Goal: Connect with others: Establish contact or relationships with other users

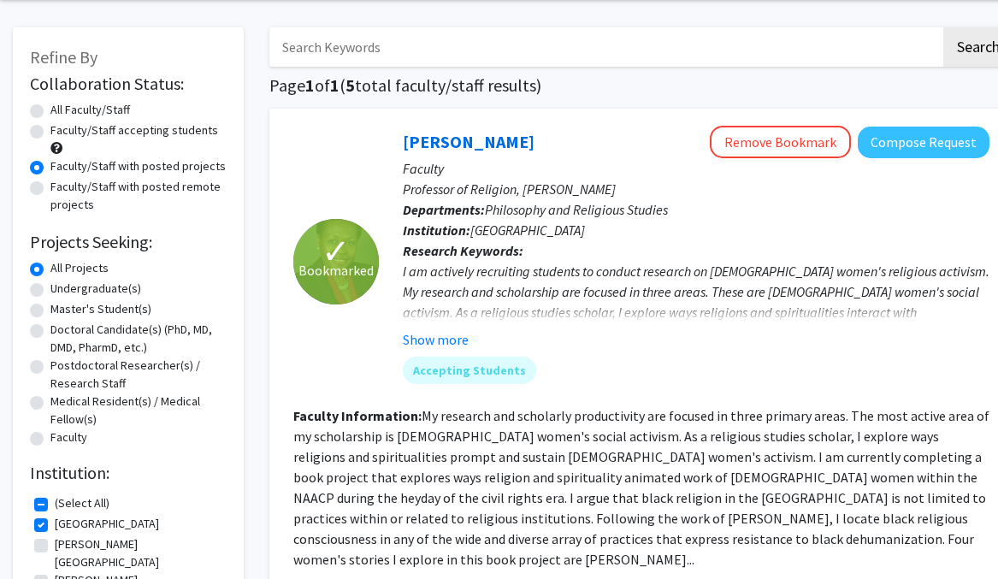
scroll to position [70, 0]
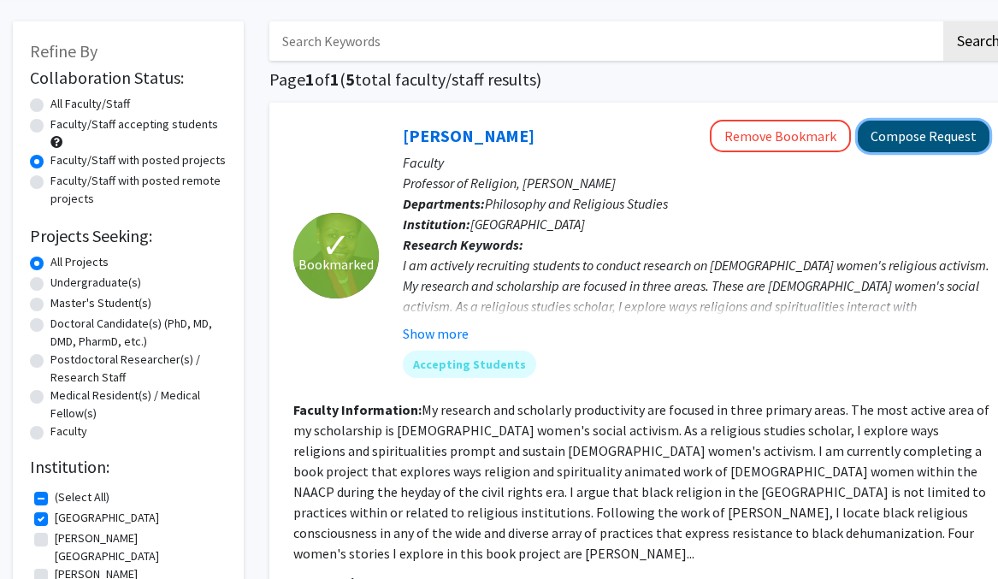
click at [907, 136] on button "Compose Request" at bounding box center [924, 137] width 132 height 32
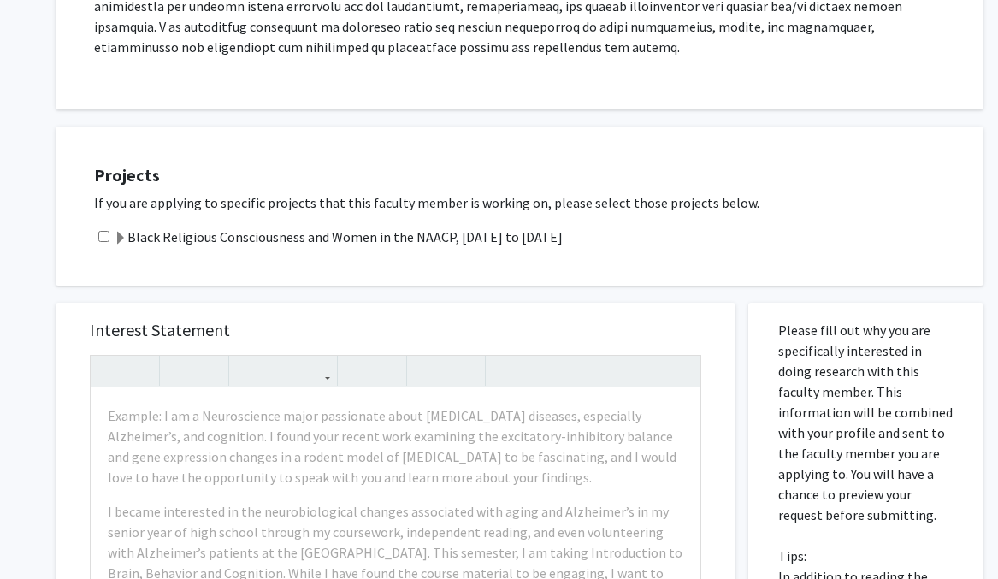
scroll to position [865, 0]
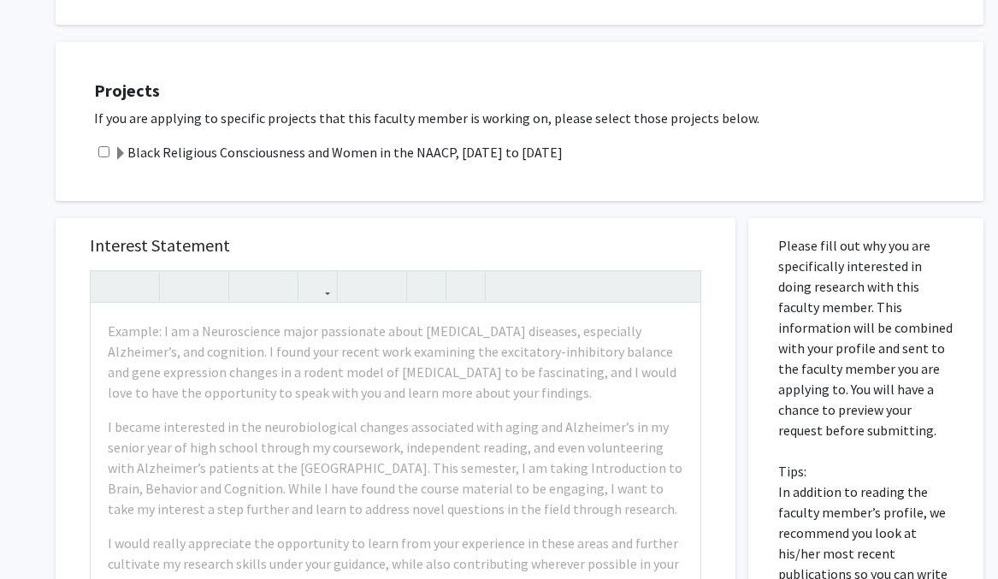
click at [121, 147] on span at bounding box center [121, 154] width 14 height 14
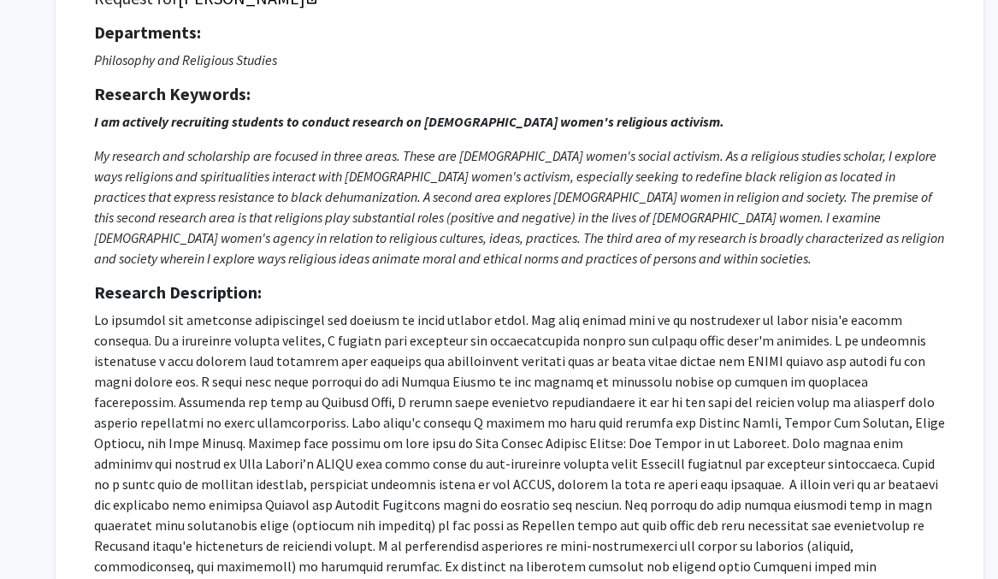
scroll to position [0, 0]
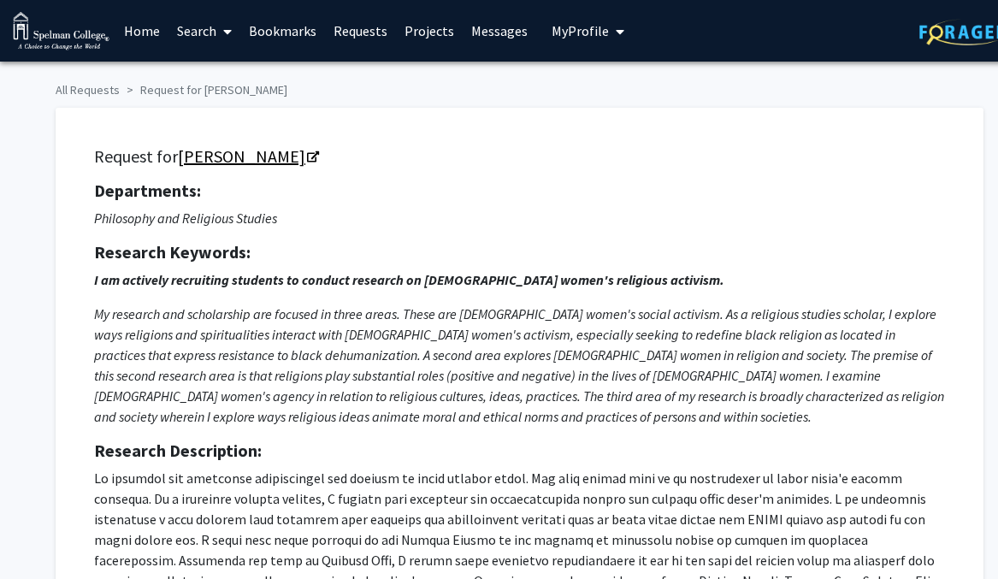
click at [307, 152] on icon "Opens in a new tab" at bounding box center [313, 157] width 12 height 11
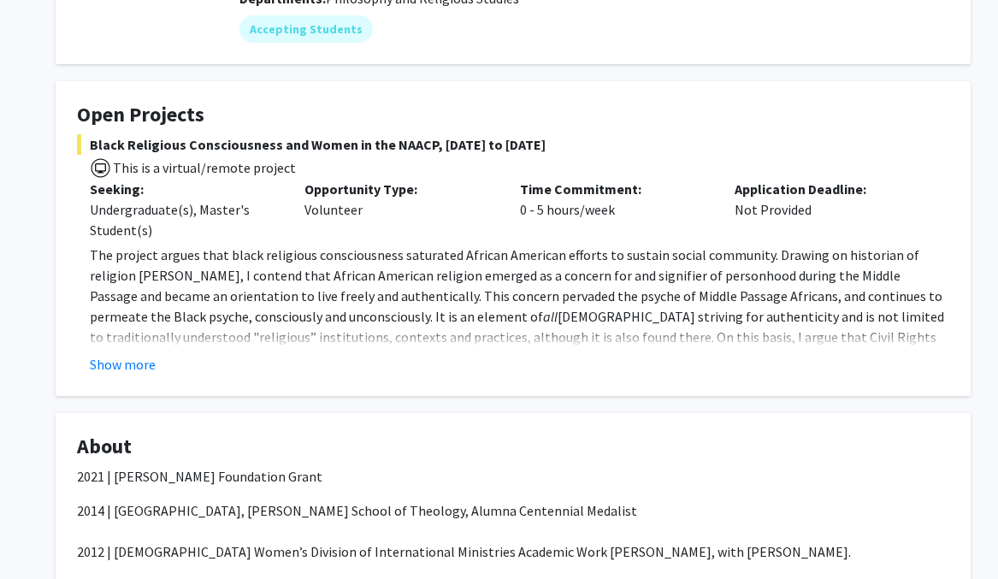
scroll to position [252, 0]
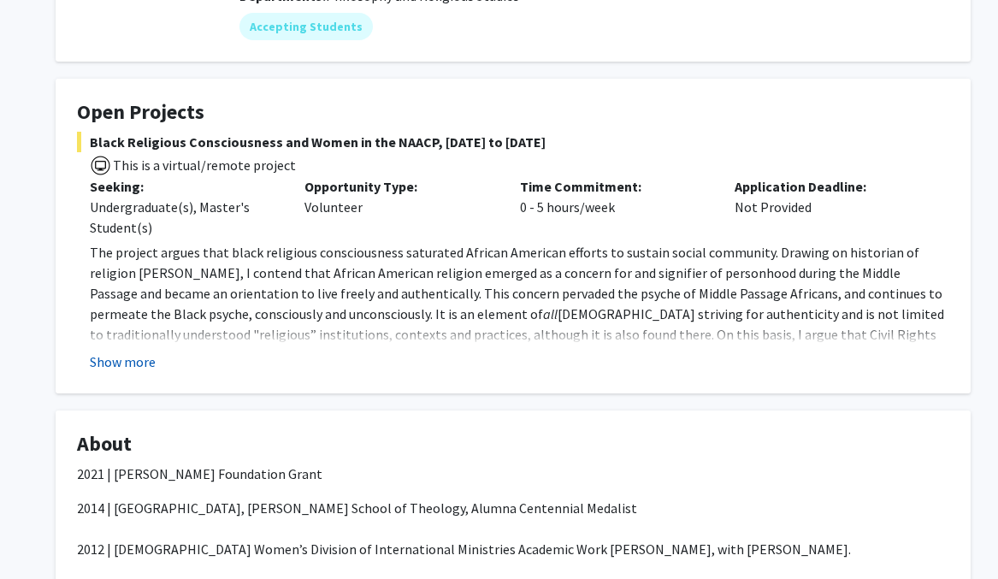
click at [150, 361] on button "Show more" at bounding box center [123, 362] width 66 height 21
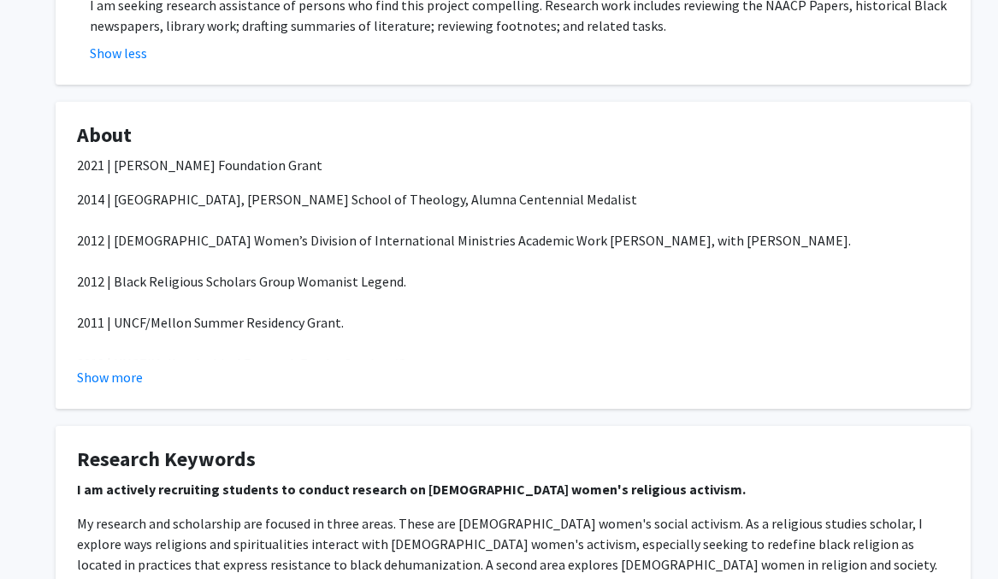
scroll to position [913, 0]
